Goal: Communication & Community: Answer question/provide support

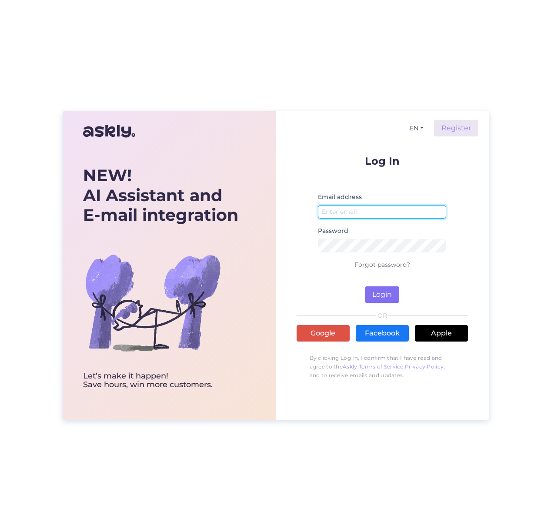
type input "[EMAIL_ADDRESS][DOMAIN_NAME]"
click at [380, 295] on button "Login" at bounding box center [382, 295] width 34 height 17
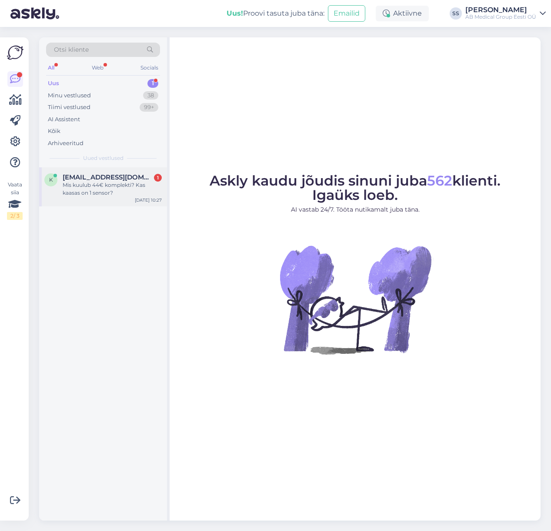
click at [113, 173] on div "k [EMAIL_ADDRESS][DOMAIN_NAME] 1 Mis kuulub 44€ komplekti? Kas kaasas on 1 sens…" at bounding box center [103, 186] width 128 height 39
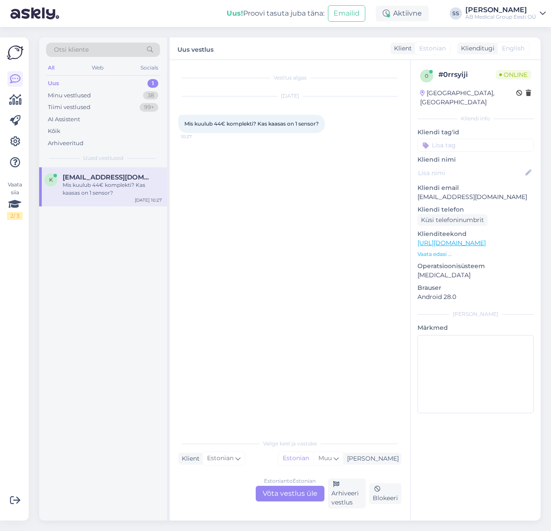
click at [300, 495] on div "Estonian to Estonian Võta vestlus üle" at bounding box center [290, 494] width 69 height 16
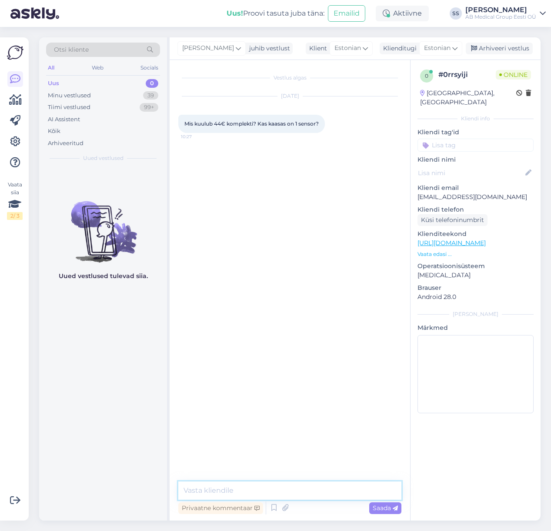
click at [210, 491] on textarea at bounding box center [289, 491] width 223 height 18
type textarea "Tere"
type textarea "kas te mõtlete CareSens Airi?"
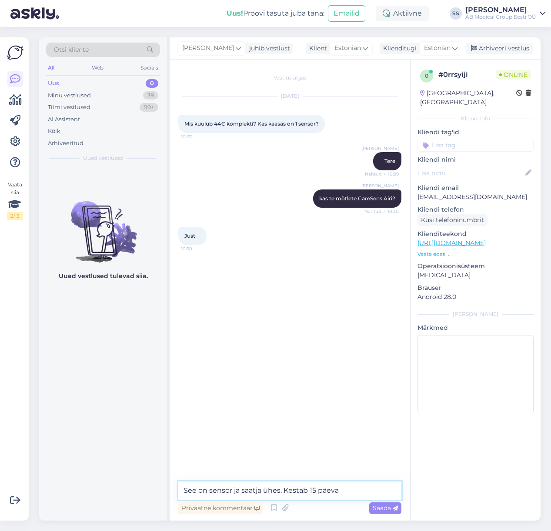
type textarea "See on sensor ja saatja ühes. Kestab 15 päeva."
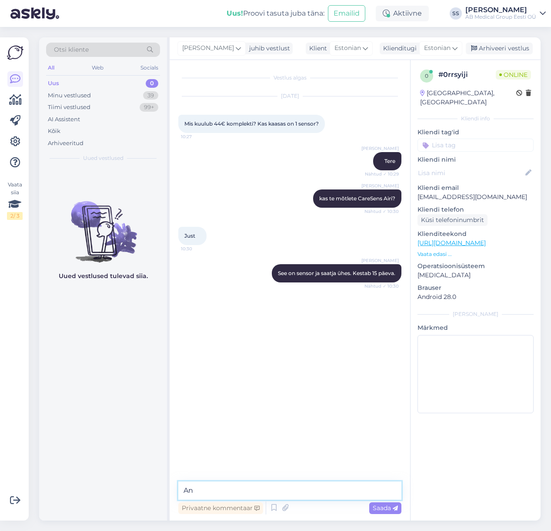
type textarea "A"
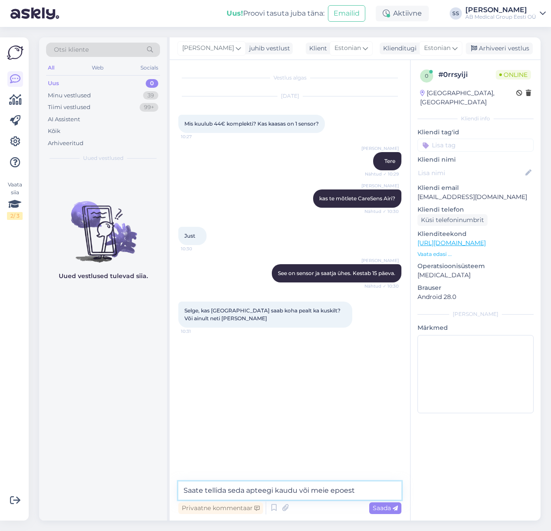
click at [295, 493] on textarea "Saate tellida seda apteegi kaudu või meie epoest" at bounding box center [289, 491] width 223 height 18
click at [390, 493] on textarea "Saate tellida seda apteegi kaudu (millises apteegis need kohapeal olemas on ei …" at bounding box center [289, 485] width 223 height 29
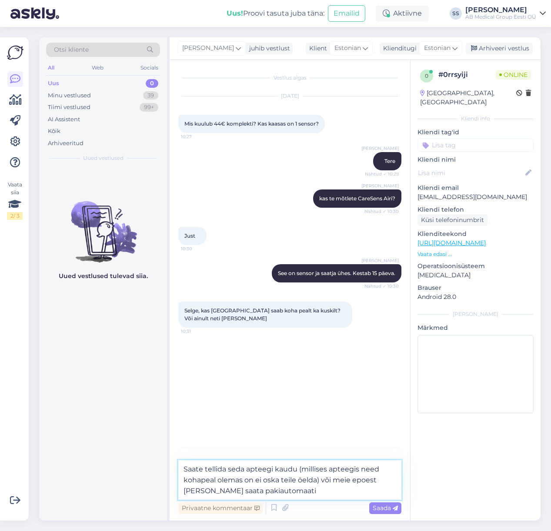
type textarea "Saate tellida seda apteegi kaudu (millises apteegis need kohapeal olemas on ei …"
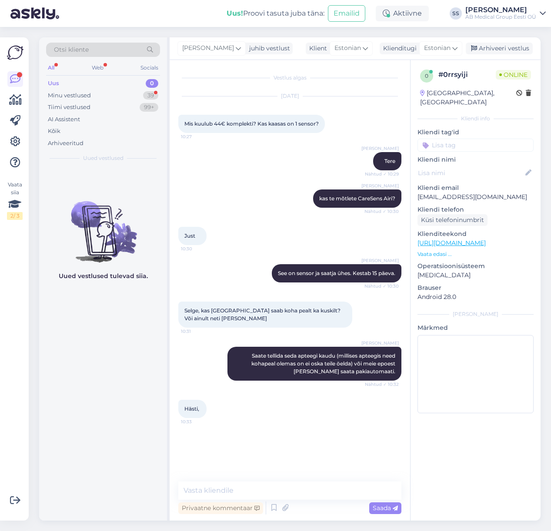
click at [242, 442] on div "Vestlus algas [DATE] Mis kuulub 44€ komplekti? Kas kaasas on 1 sensor? 10:27 [P…" at bounding box center [293, 271] width 231 height 405
click at [70, 93] on div "Minu vestlused" at bounding box center [69, 95] width 43 height 9
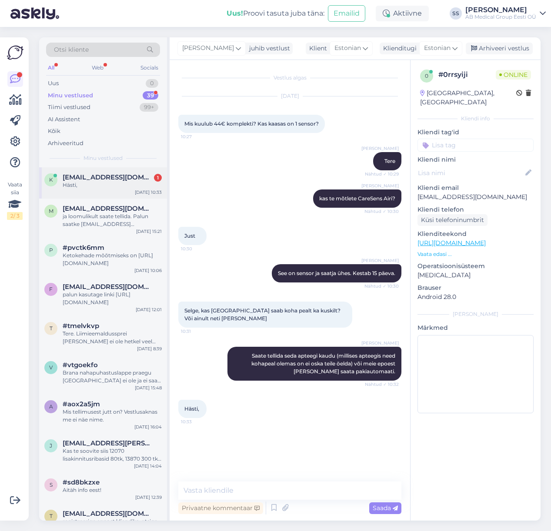
click at [111, 178] on span "[EMAIL_ADDRESS][DOMAIN_NAME]" at bounding box center [108, 178] width 90 height 8
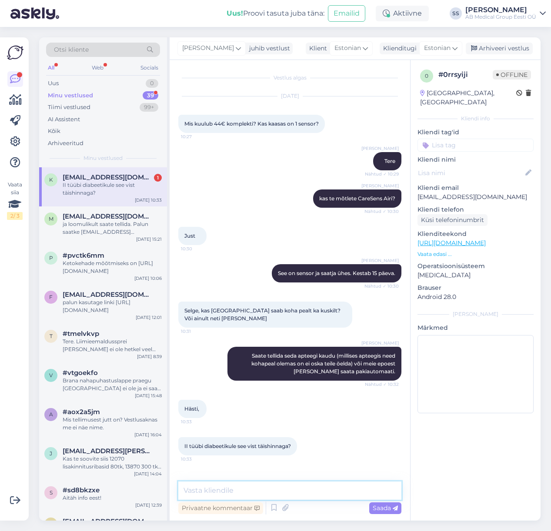
click at [220, 494] on textarea at bounding box center [289, 491] width 223 height 18
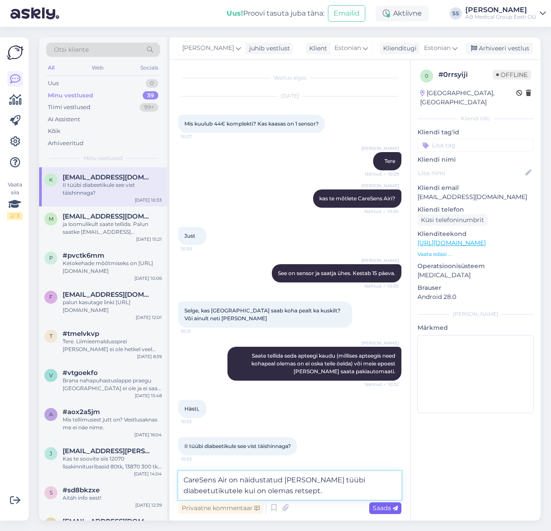
type textarea "CareSens Air on näidustatud [PERSON_NAME] tüübi diabeetutikutele kui on olemas …"
click at [386, 507] on span "Saada" at bounding box center [385, 508] width 25 height 8
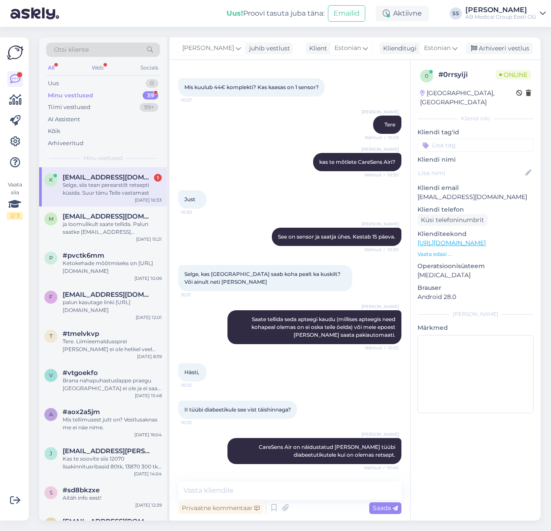
scroll to position [82, 0]
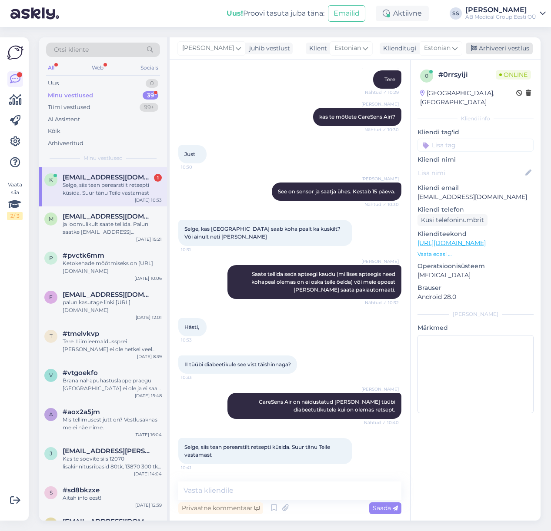
click at [502, 48] on div "Arhiveeri vestlus" at bounding box center [499, 49] width 67 height 12
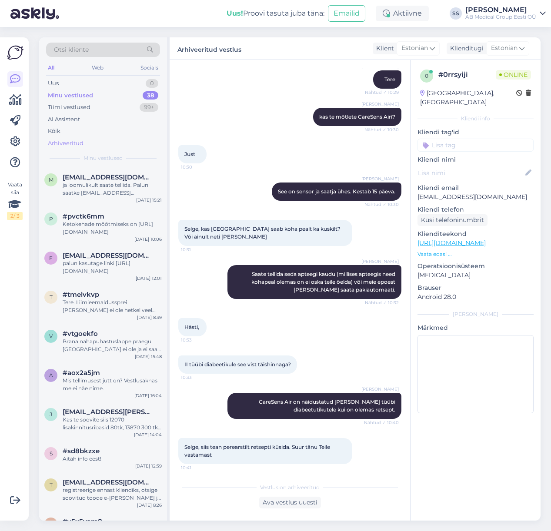
click at [65, 144] on div "Arhiveeritud" at bounding box center [66, 143] width 36 height 9
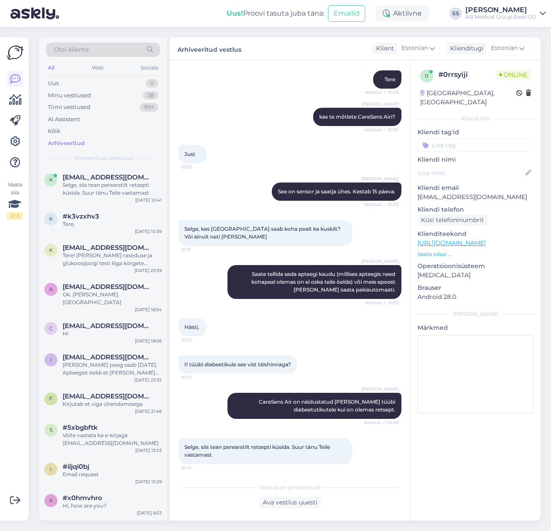
click at [495, 14] on div "AB Medical Group Eesti OÜ" at bounding box center [500, 16] width 71 height 7
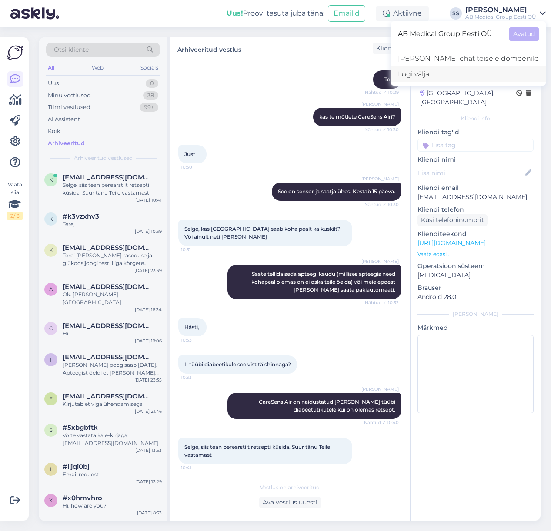
click at [416, 72] on div "Logi välja" at bounding box center [468, 75] width 155 height 16
